Goal: Use online tool/utility: Utilize a website feature to perform a specific function

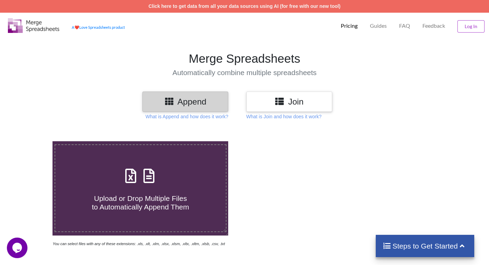
click at [170, 176] on div "Upload or Drop Multiple Files to Automatically Append Them" at bounding box center [140, 188] width 171 height 46
click at [33, 141] on input "Upload or Drop Multiple Files to Automatically Append Them" at bounding box center [33, 141] width 0 height 0
type input "C:\fakepath\aaaaaa to merge.xlsx"
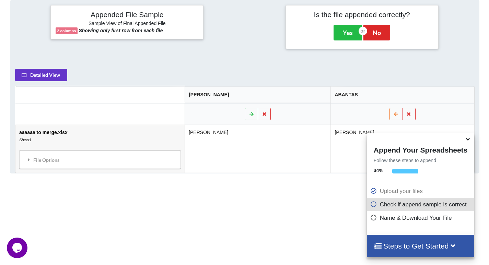
scroll to position [303, 0]
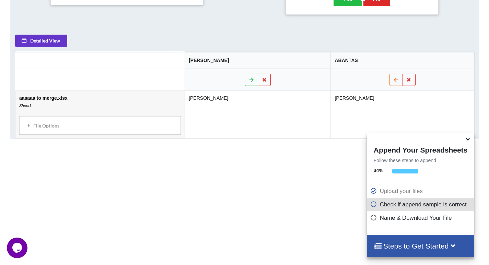
click at [371, 205] on icon at bounding box center [373, 204] width 7 height 6
click at [411, 248] on h4 "Steps to Get Started" at bounding box center [421, 246] width 94 height 9
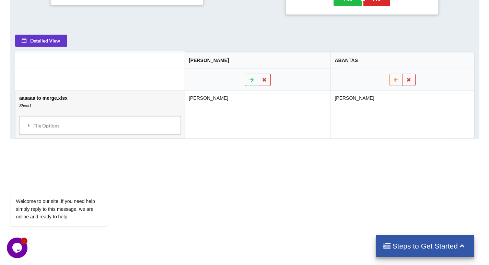
click at [413, 245] on h4 "Steps to Get Started" at bounding box center [425, 246] width 85 height 9
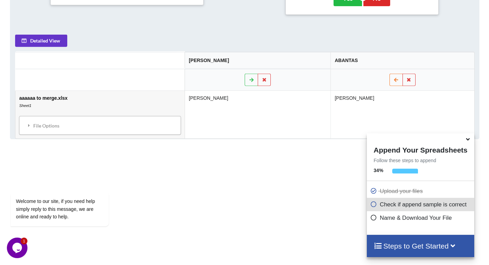
click at [413, 245] on h4 "Steps to Get Started" at bounding box center [421, 246] width 94 height 9
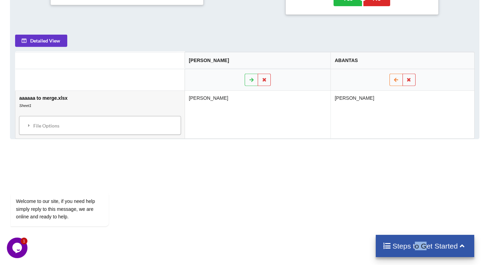
click at [413, 245] on h4 "Steps to Get Started" at bounding box center [425, 246] width 85 height 9
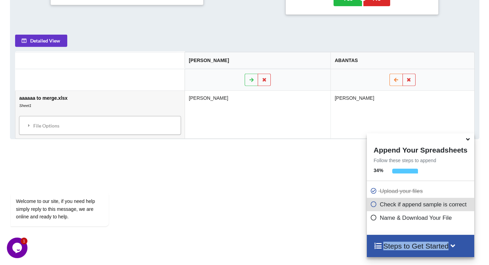
click at [413, 245] on h4 "Steps to Get Started" at bounding box center [421, 246] width 94 height 9
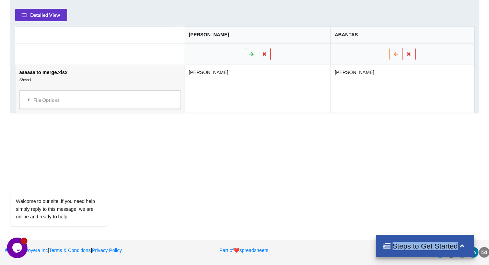
scroll to position [226, 0]
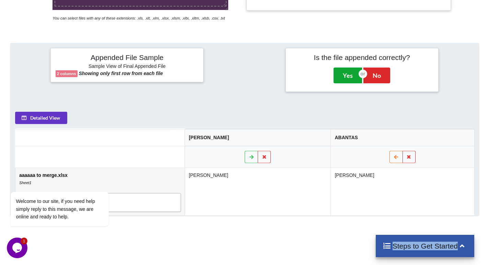
click at [346, 76] on button "Yes" at bounding box center [348, 76] width 28 height 16
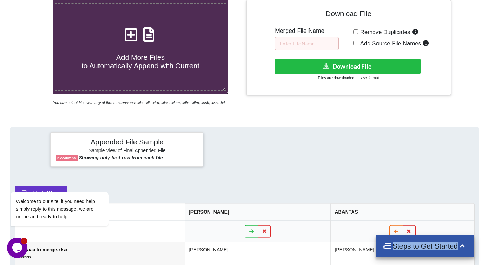
scroll to position [73, 0]
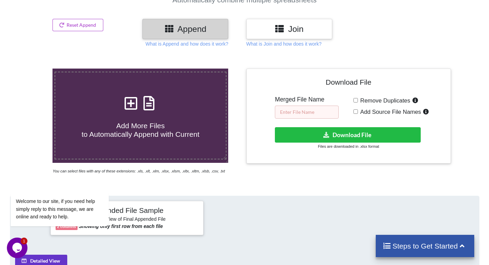
click at [307, 110] on input "text" at bounding box center [307, 112] width 64 height 13
type input "t"
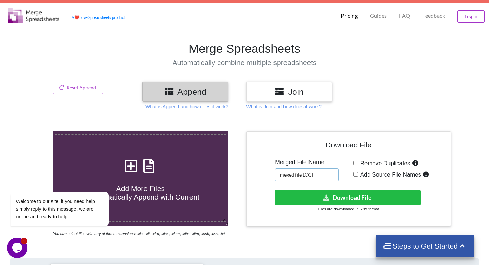
scroll to position [44, 0]
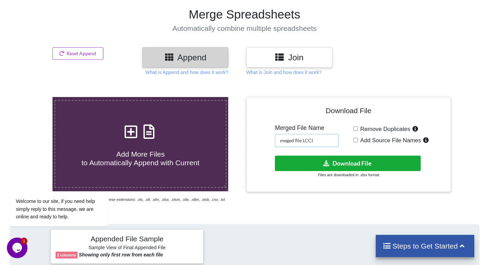
type input "meged file LCCI"
click at [336, 160] on button "Download File" at bounding box center [348, 163] width 146 height 15
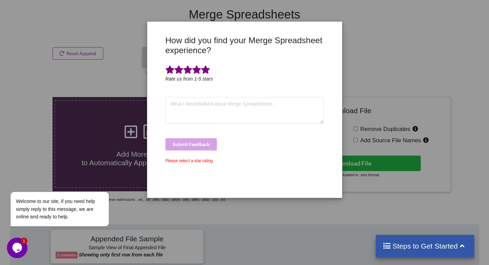
click at [209, 72] on span at bounding box center [205, 70] width 9 height 10
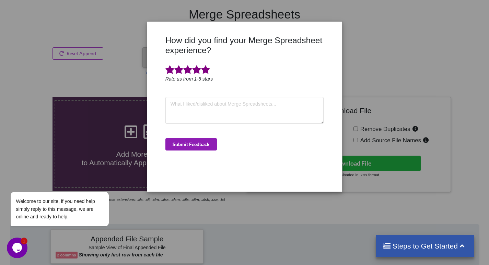
click at [205, 147] on button "Submit Feedback" at bounding box center [190, 144] width 51 height 12
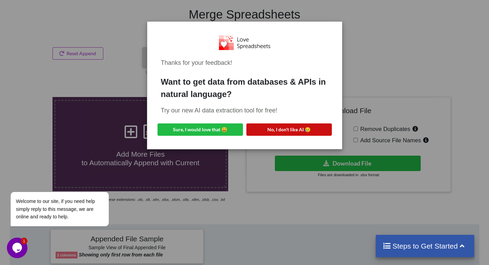
click at [277, 129] on button "No, I don't like AI 😥" at bounding box center [289, 130] width 85 height 12
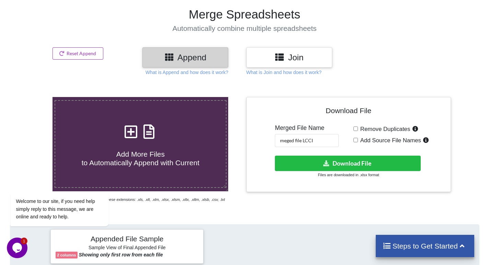
drag, startPoint x: 258, startPoint y: 124, endPoint x: 290, endPoint y: 129, distance: 32.0
